Goal: Find specific page/section: Find specific page/section

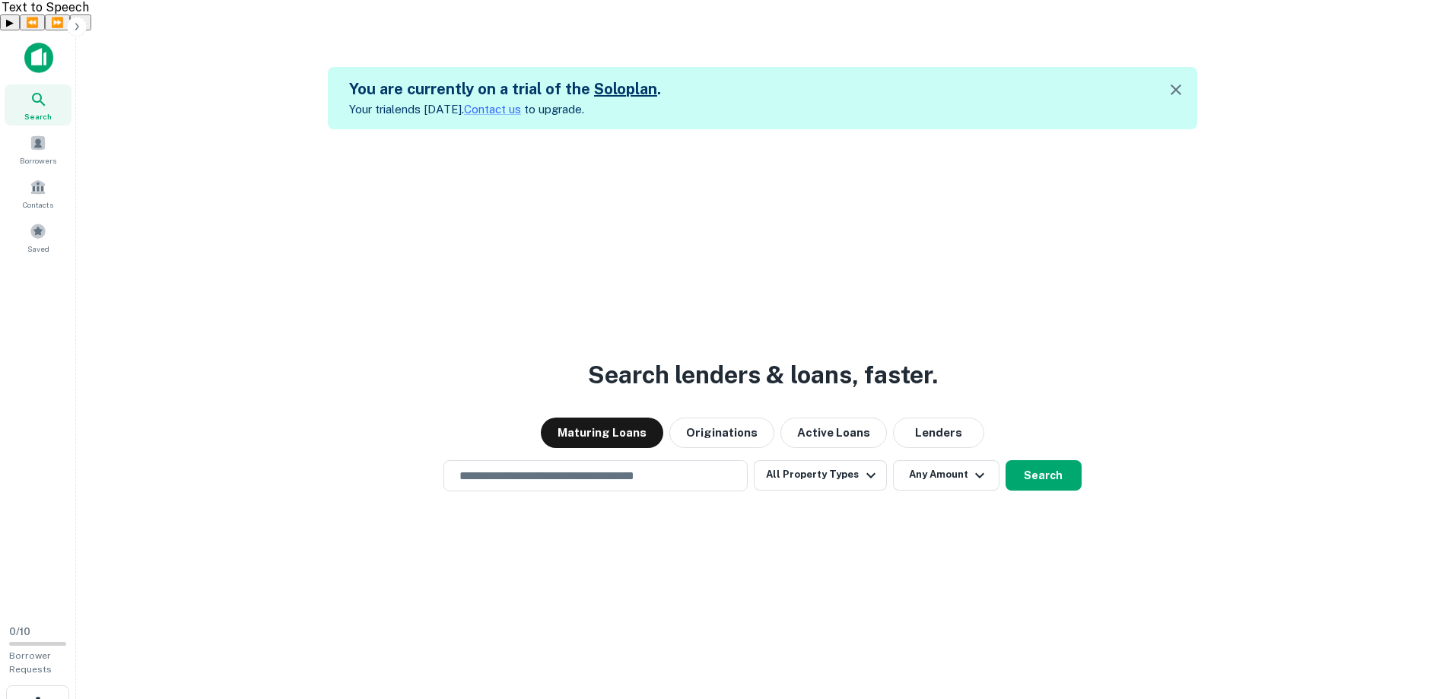
click at [390, 306] on div "Search lenders & loans, faster. Maturing Loans Originations Active Loans Lender…" at bounding box center [762, 478] width 1349 height 699
drag, startPoint x: 390, startPoint y: 306, endPoint x: 353, endPoint y: 293, distance: 39.5
click at [353, 293] on div "Search lenders & loans, faster. Maturing Loans Originations Active Loans Lender…" at bounding box center [762, 478] width 1349 height 699
drag, startPoint x: 308, startPoint y: 142, endPoint x: 302, endPoint y: 137, distance: 8.1
click at [306, 140] on div "Search lenders & loans, faster. Maturing Loans Originations Active Loans Lender…" at bounding box center [762, 478] width 1349 height 699
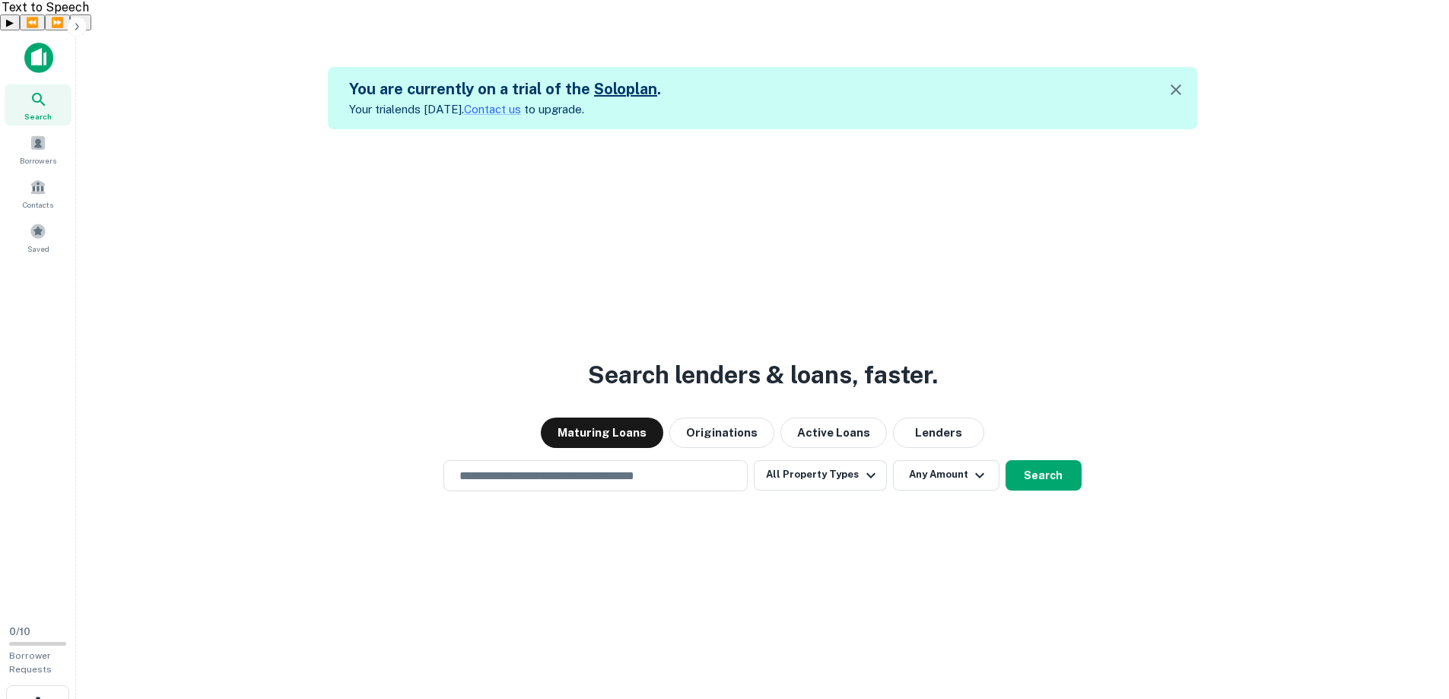
drag, startPoint x: 302, startPoint y: 137, endPoint x: 285, endPoint y: 123, distance: 22.2
drag, startPoint x: 285, startPoint y: 123, endPoint x: 269, endPoint y: 114, distance: 17.7
click at [269, 129] on div "Search lenders & loans, faster. Maturing Loans Originations Active Loans Lender…" at bounding box center [762, 478] width 1349 height 699
drag, startPoint x: 269, startPoint y: 114, endPoint x: 253, endPoint y: 107, distance: 18.4
click at [253, 129] on div "Search lenders & loans, faster. Maturing Loans Originations Active Loans Lender…" at bounding box center [762, 478] width 1349 height 699
